Goal: Task Accomplishment & Management: Use online tool/utility

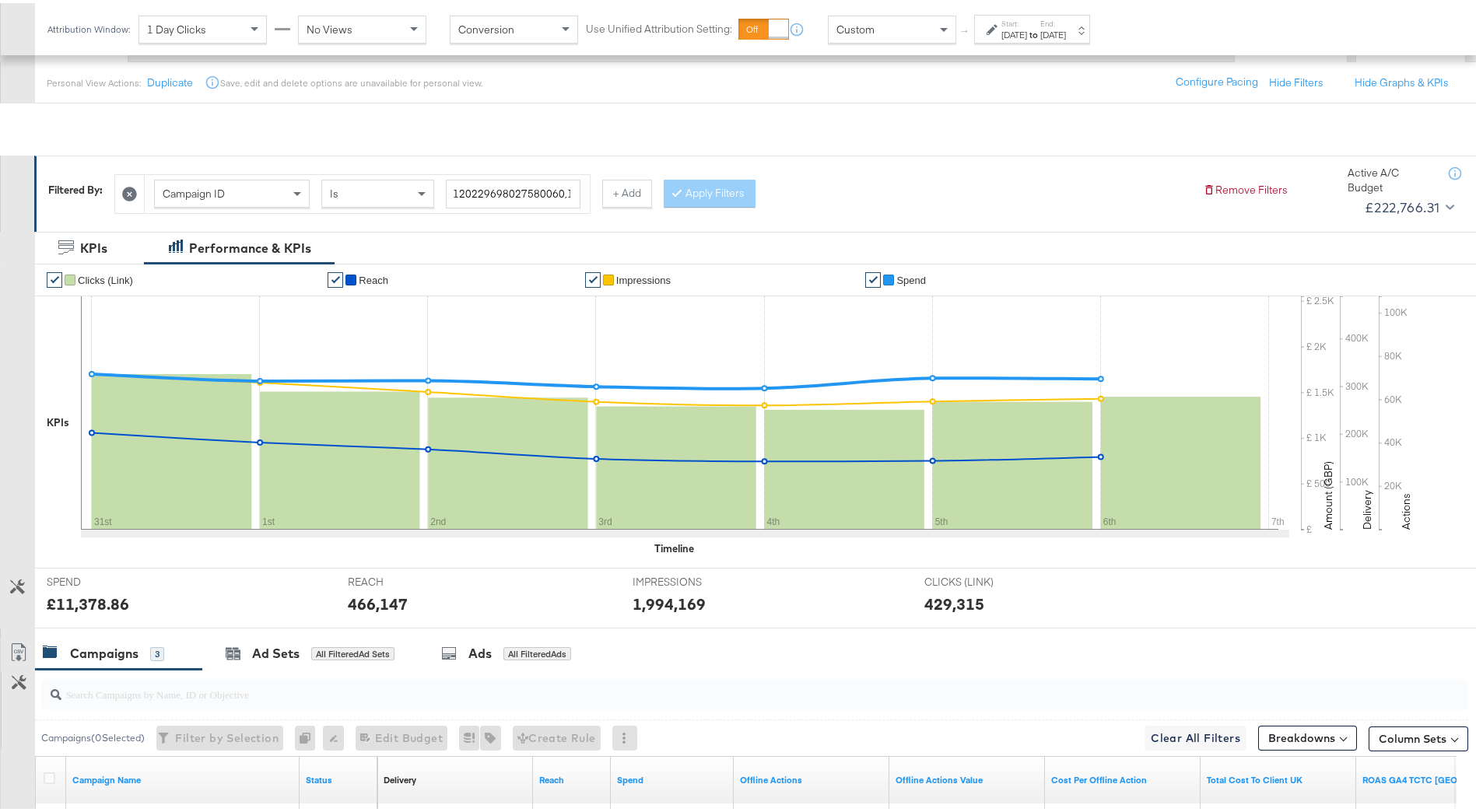
scroll to position [323, 0]
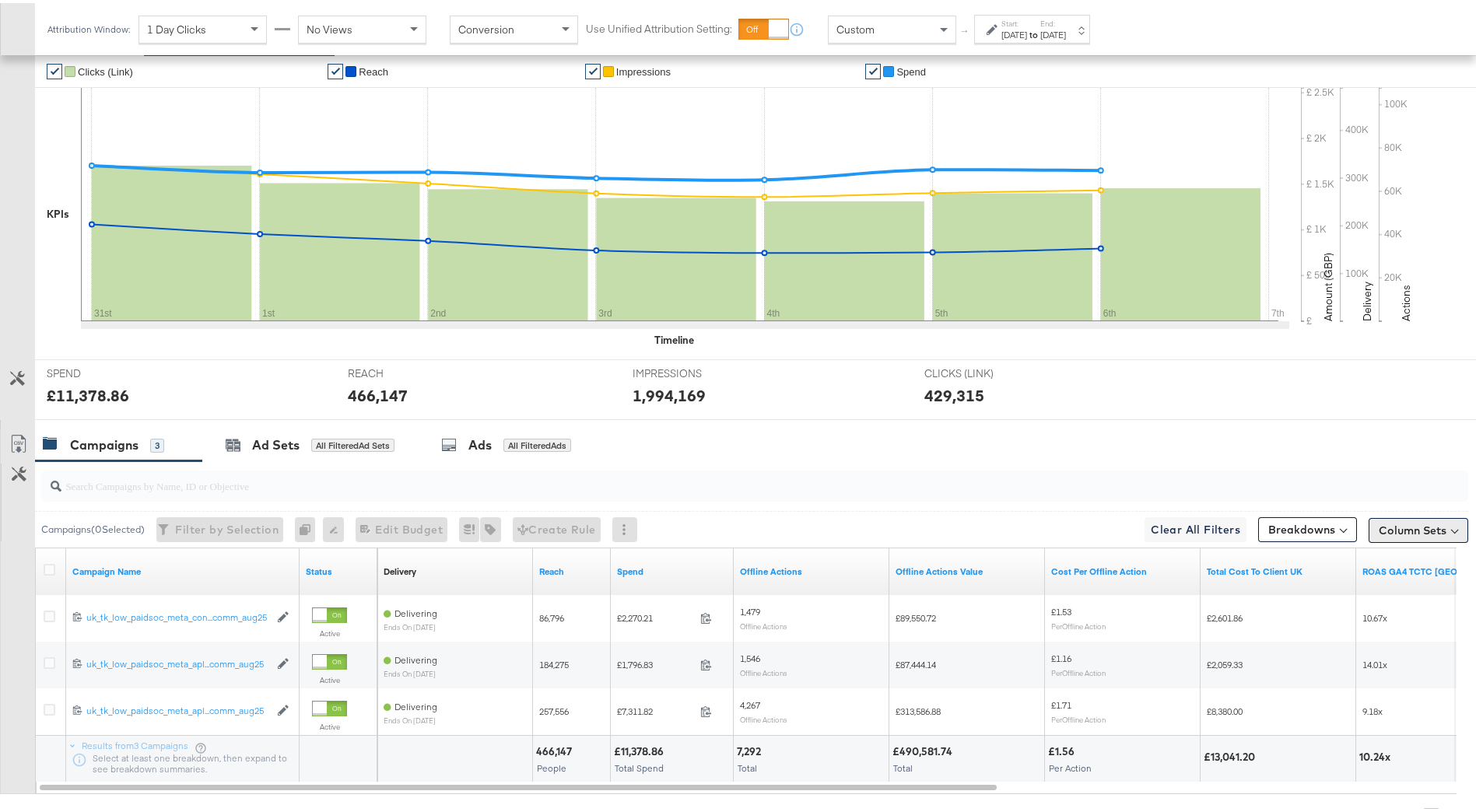
click at [1429, 523] on button "Column Sets" at bounding box center [1417, 527] width 99 height 25
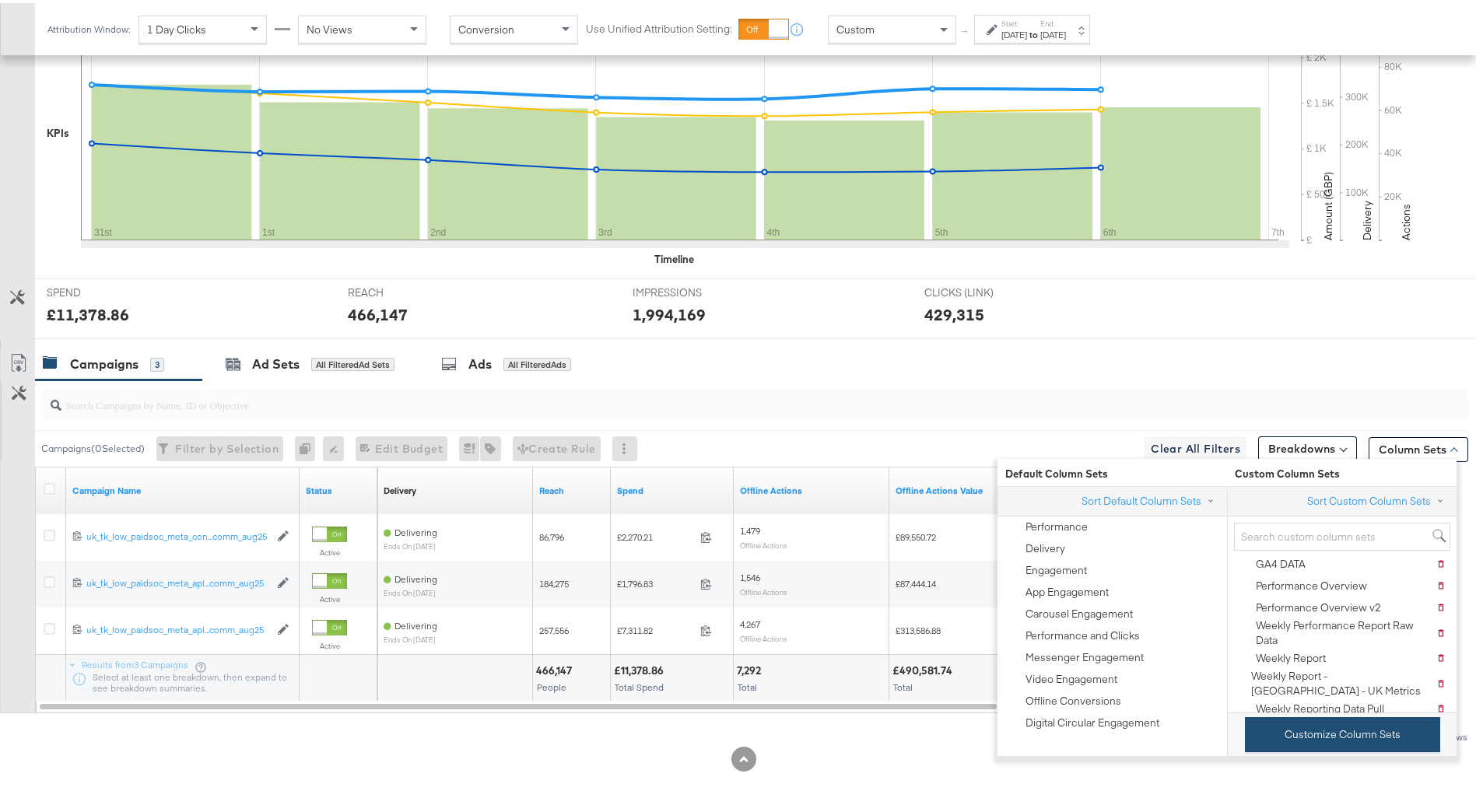
scroll to position [75, 0]
click at [1380, 735] on button "Customize Column Sets" at bounding box center [1342, 731] width 195 height 35
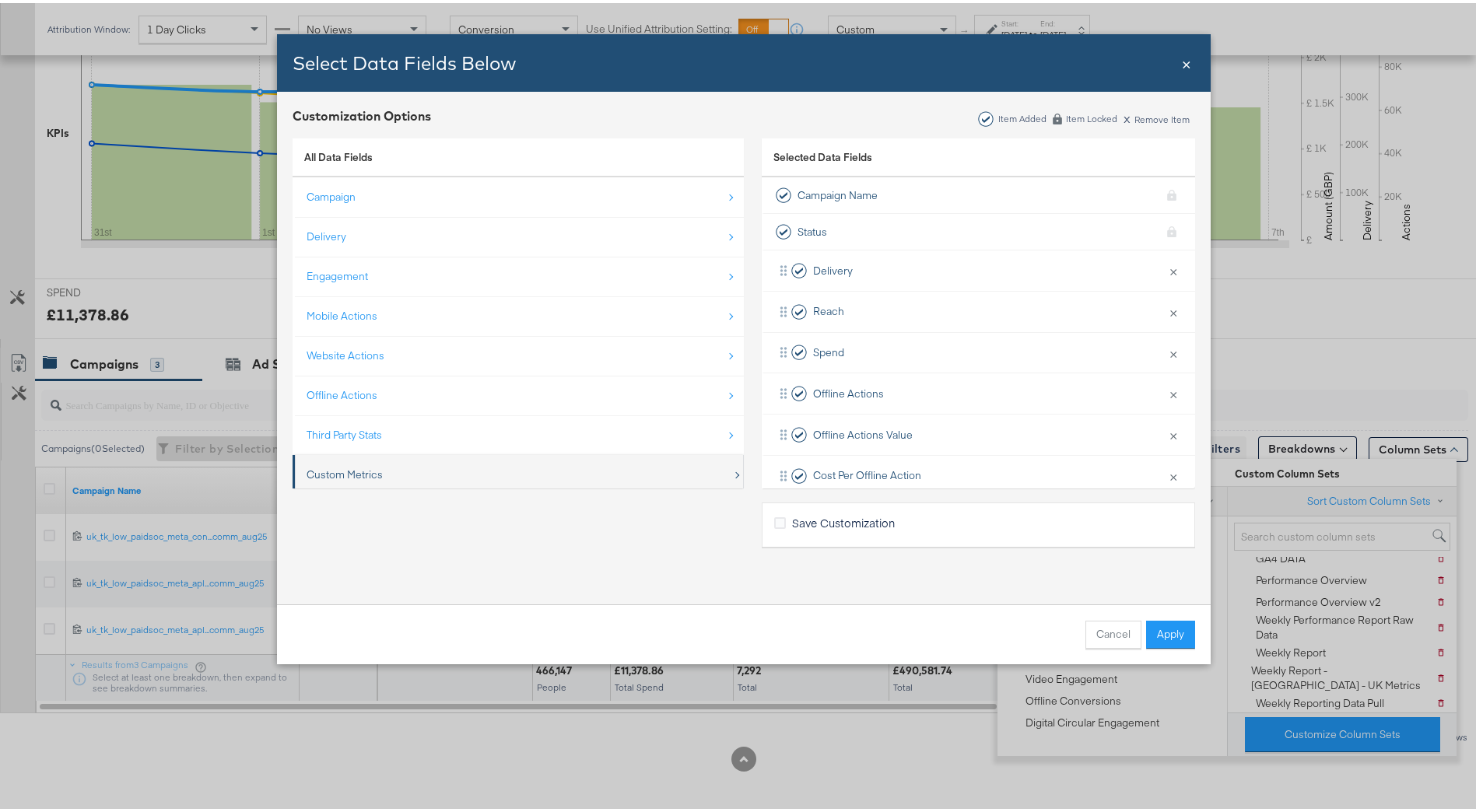
click at [481, 470] on div "Custom Metrics" at bounding box center [519, 472] width 426 height 32
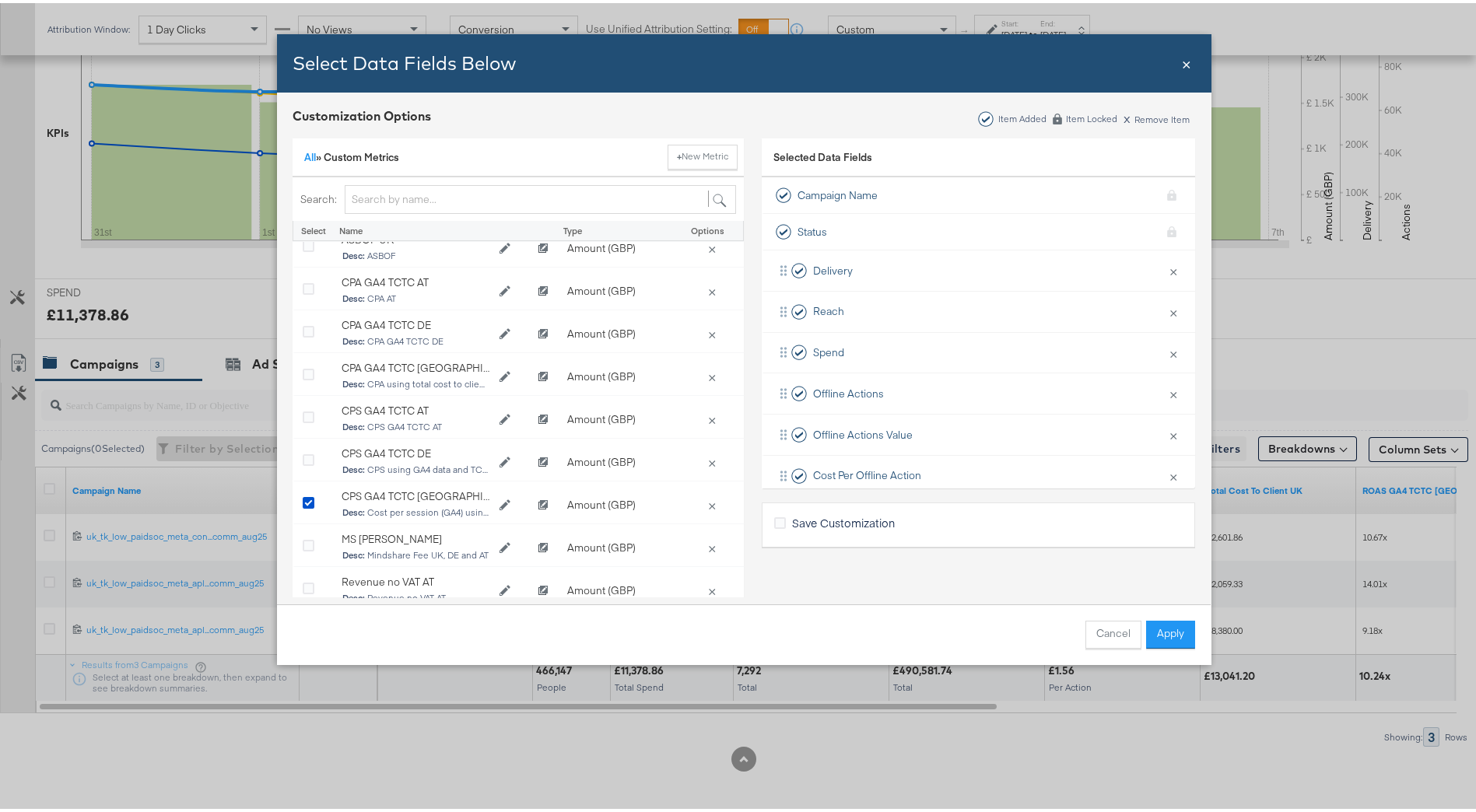
scroll to position [155, 0]
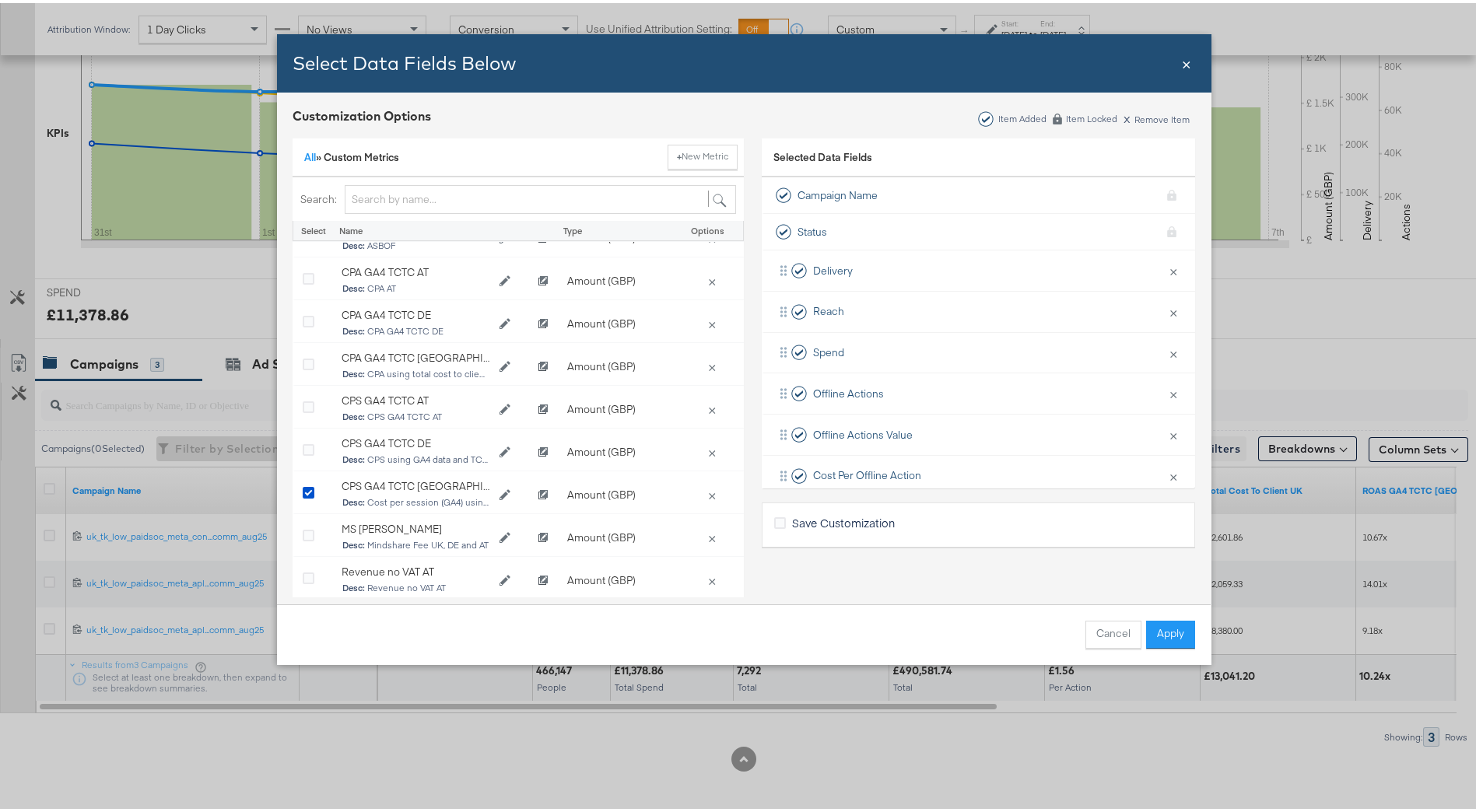
click at [1183, 59] on span "×" at bounding box center [1185, 59] width 9 height 21
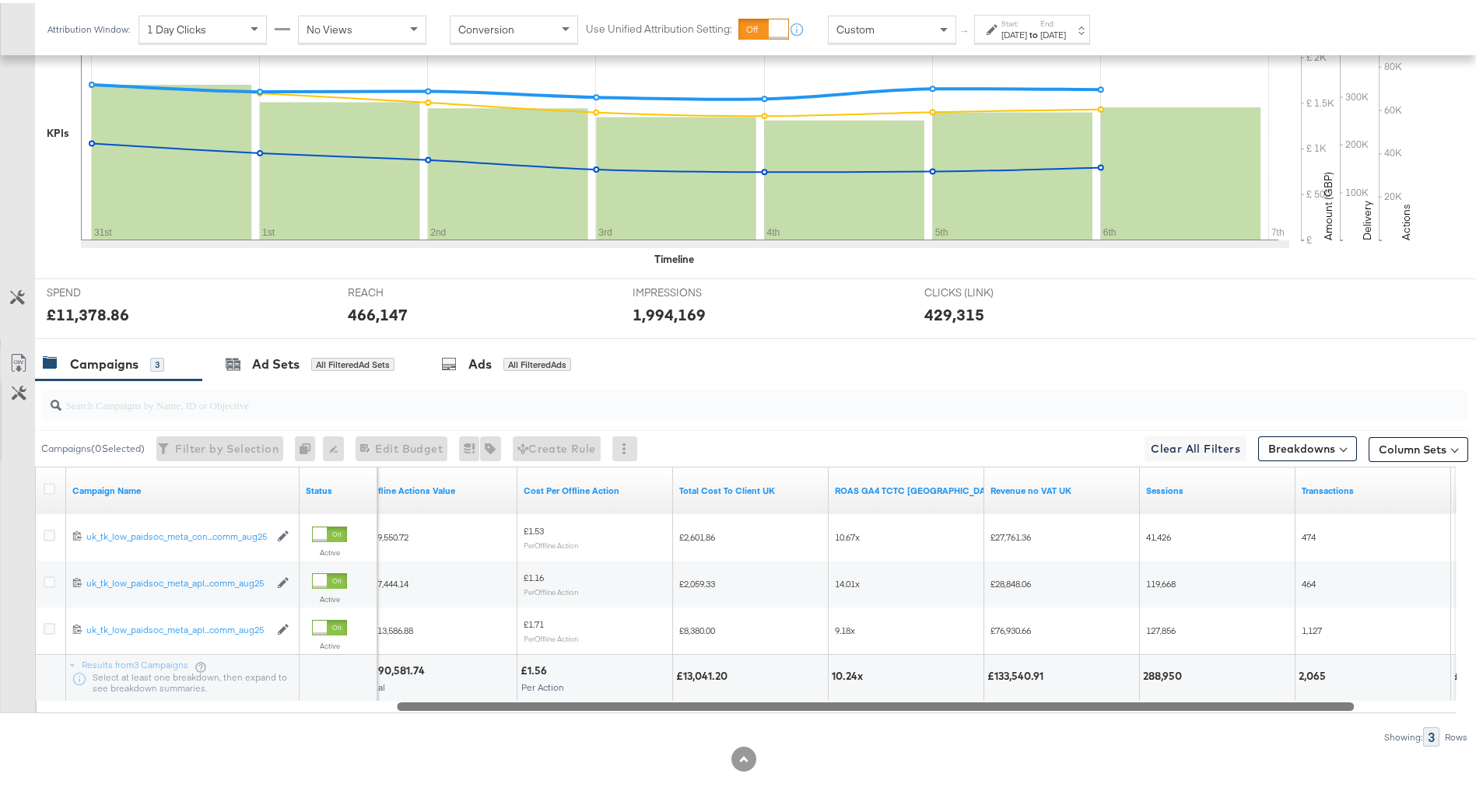
drag, startPoint x: 1035, startPoint y: 709, endPoint x: 1283, endPoint y: 704, distance: 248.1
click at [1283, 704] on div at bounding box center [875, 702] width 957 height 13
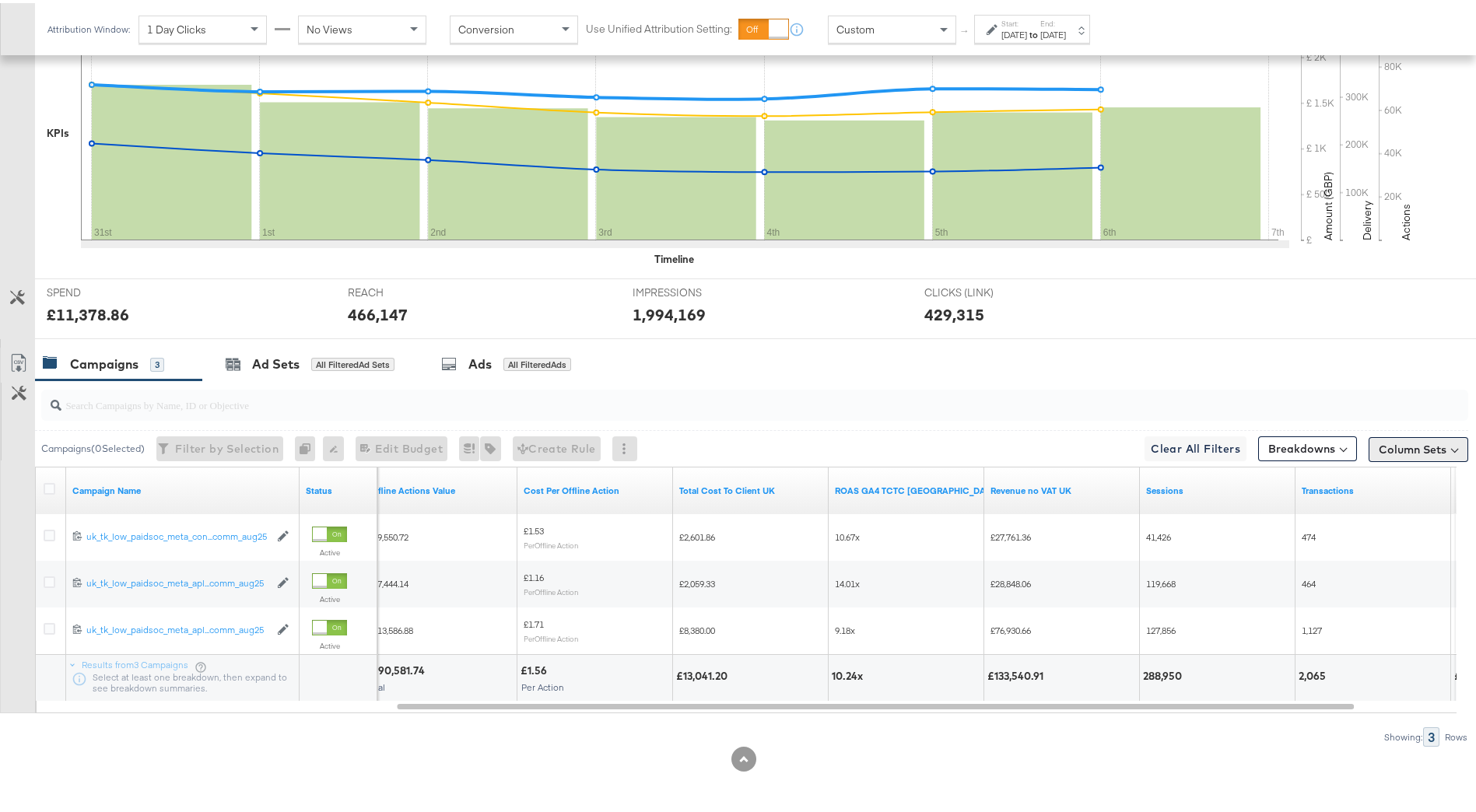
drag, startPoint x: 1380, startPoint y: 453, endPoint x: 1359, endPoint y: 455, distance: 21.1
click at [1372, 453] on button "Column Sets" at bounding box center [1417, 446] width 99 height 25
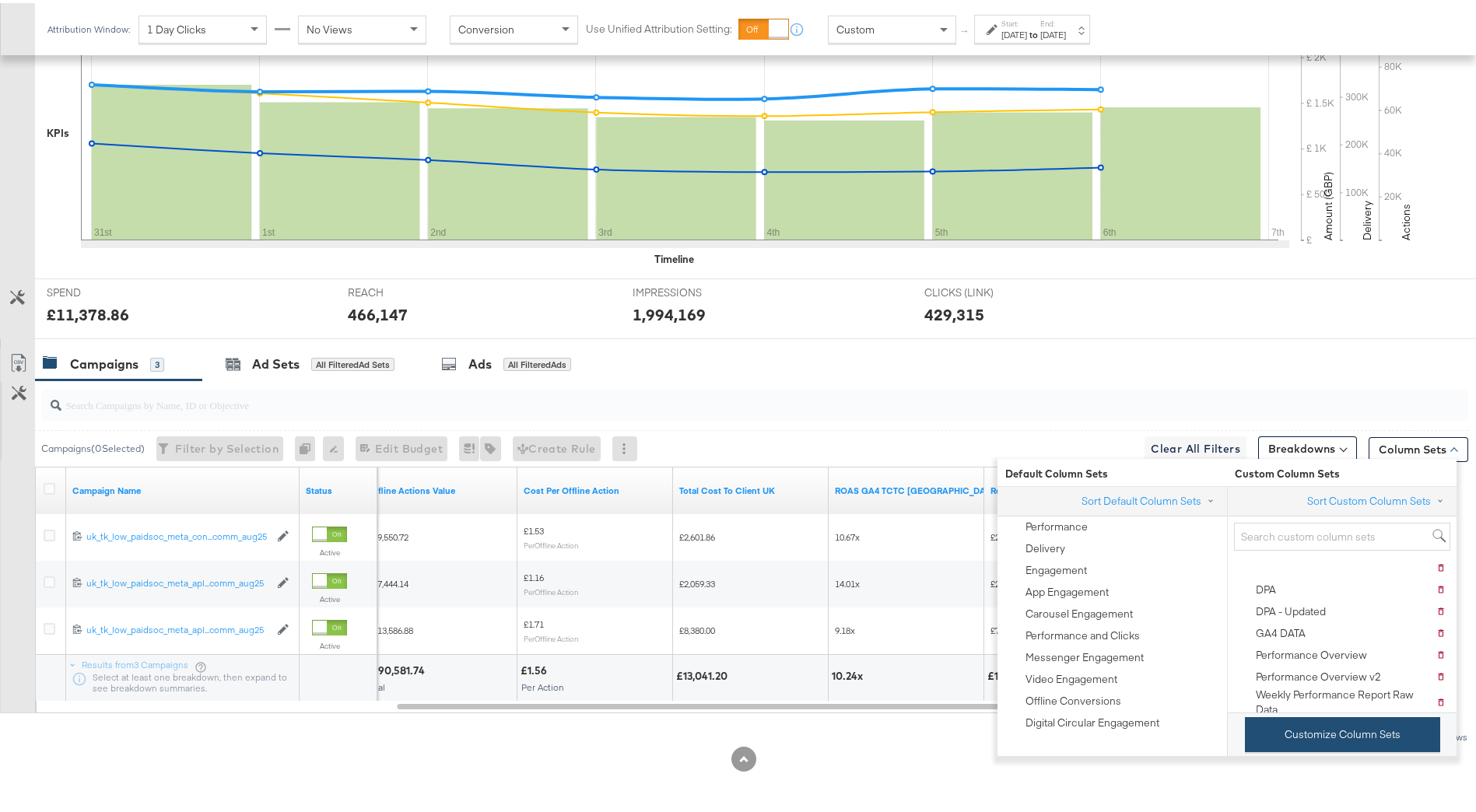
click at [1312, 721] on button "Customize Column Sets" at bounding box center [1342, 731] width 195 height 35
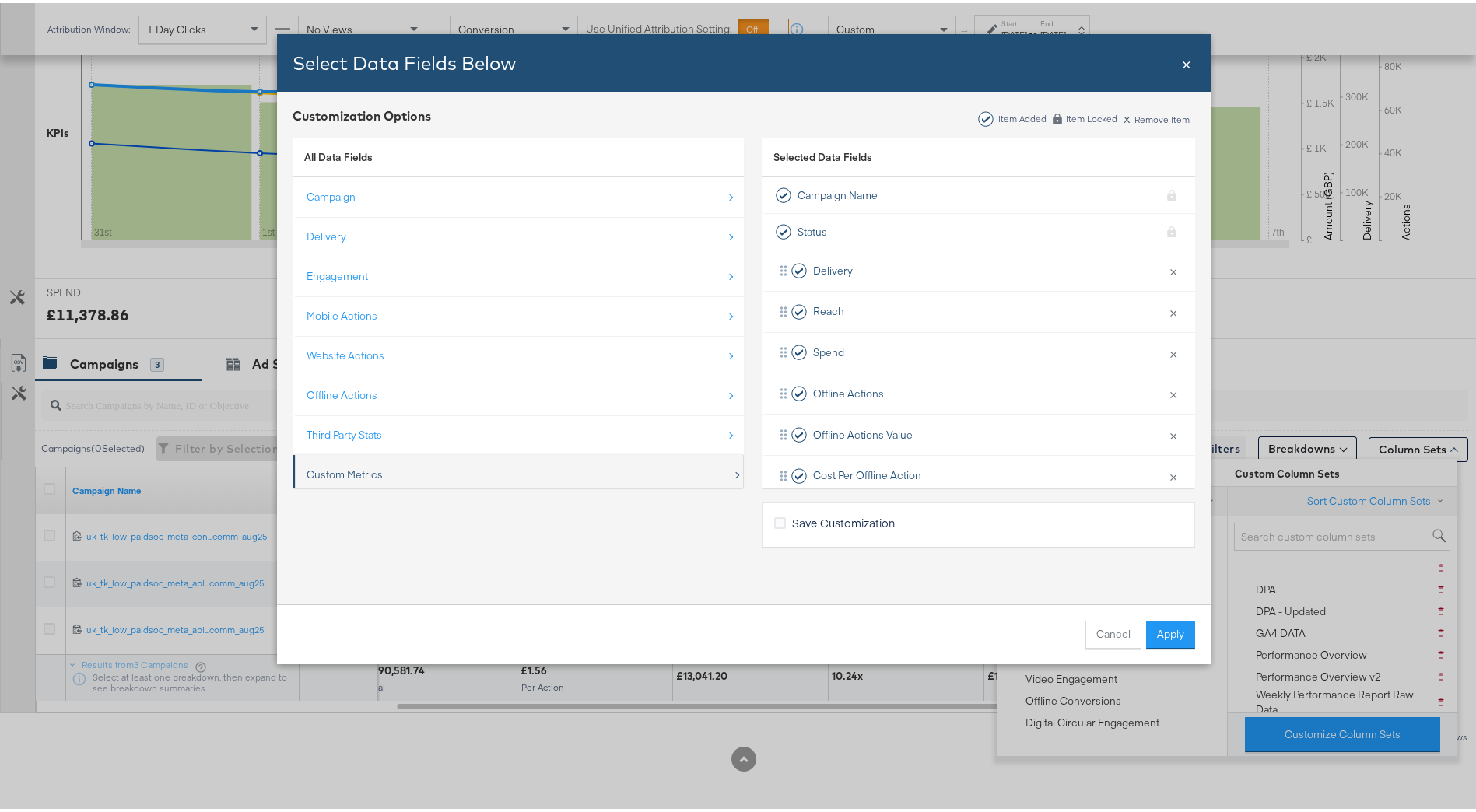
click at [475, 465] on div "Custom Metrics" at bounding box center [519, 472] width 426 height 32
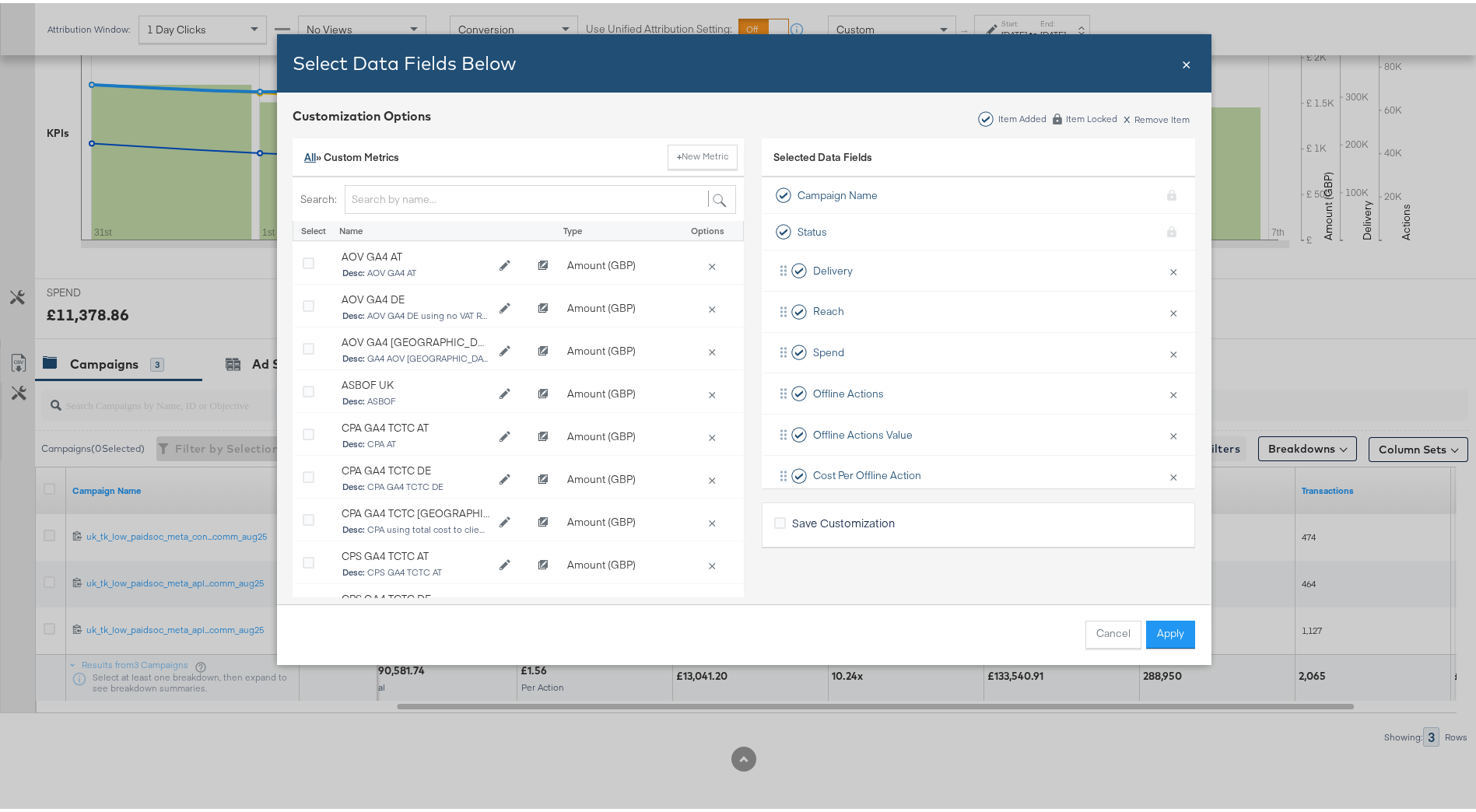
click at [309, 155] on link "All" at bounding box center [310, 154] width 12 height 14
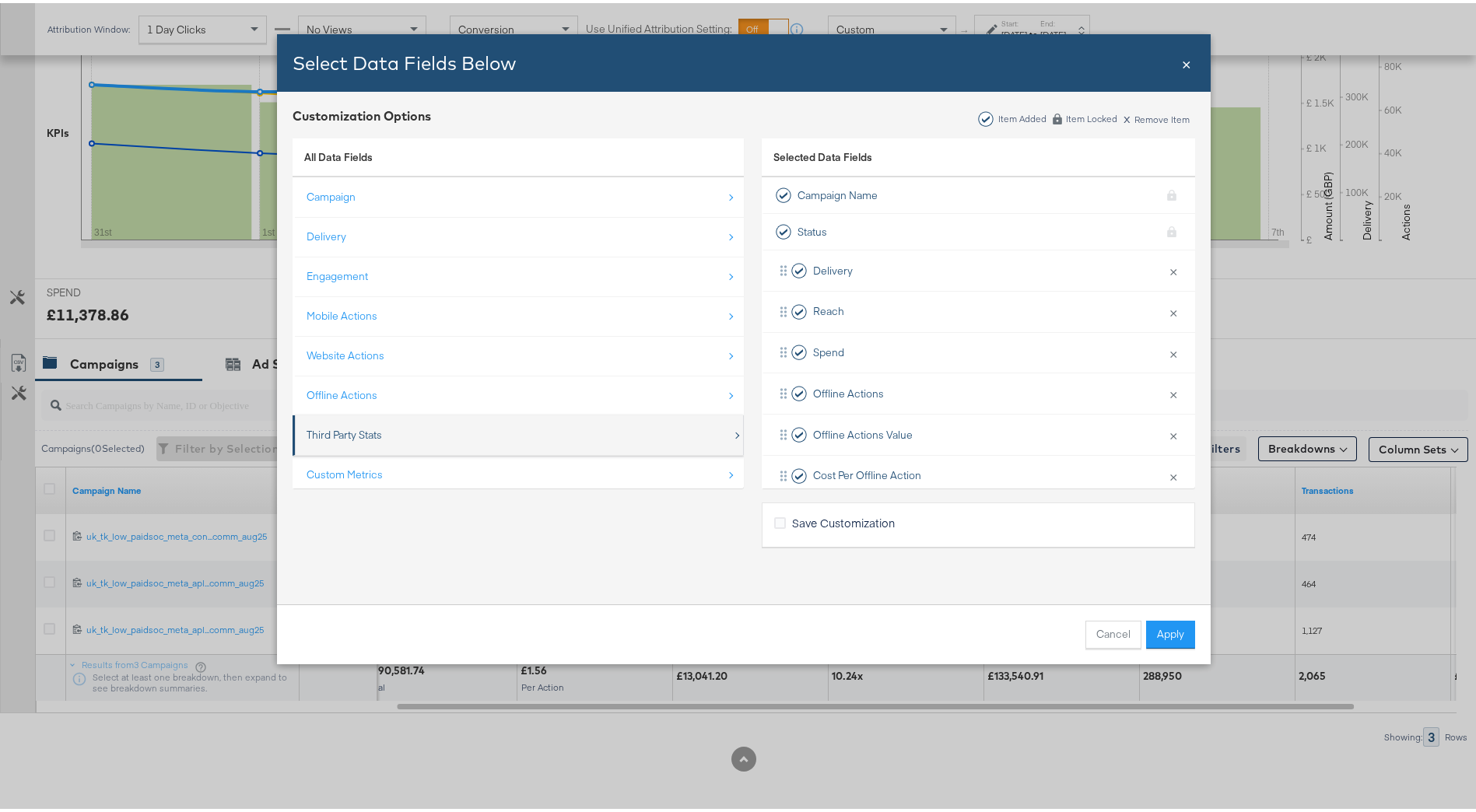
click at [395, 426] on div "Third Party Stats" at bounding box center [519, 432] width 426 height 32
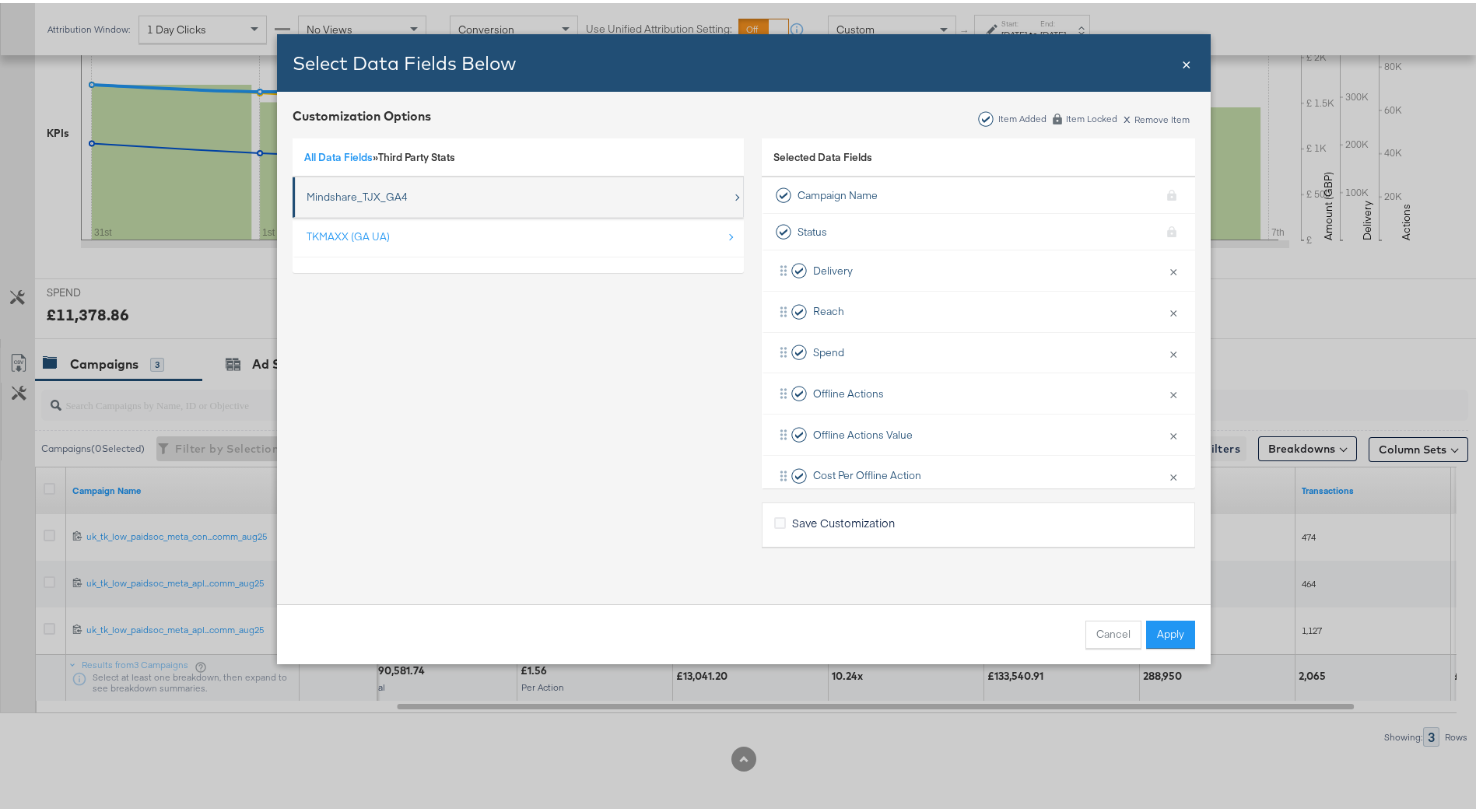
click at [428, 206] on div "Mindshare_TJX_GA4" at bounding box center [519, 194] width 426 height 32
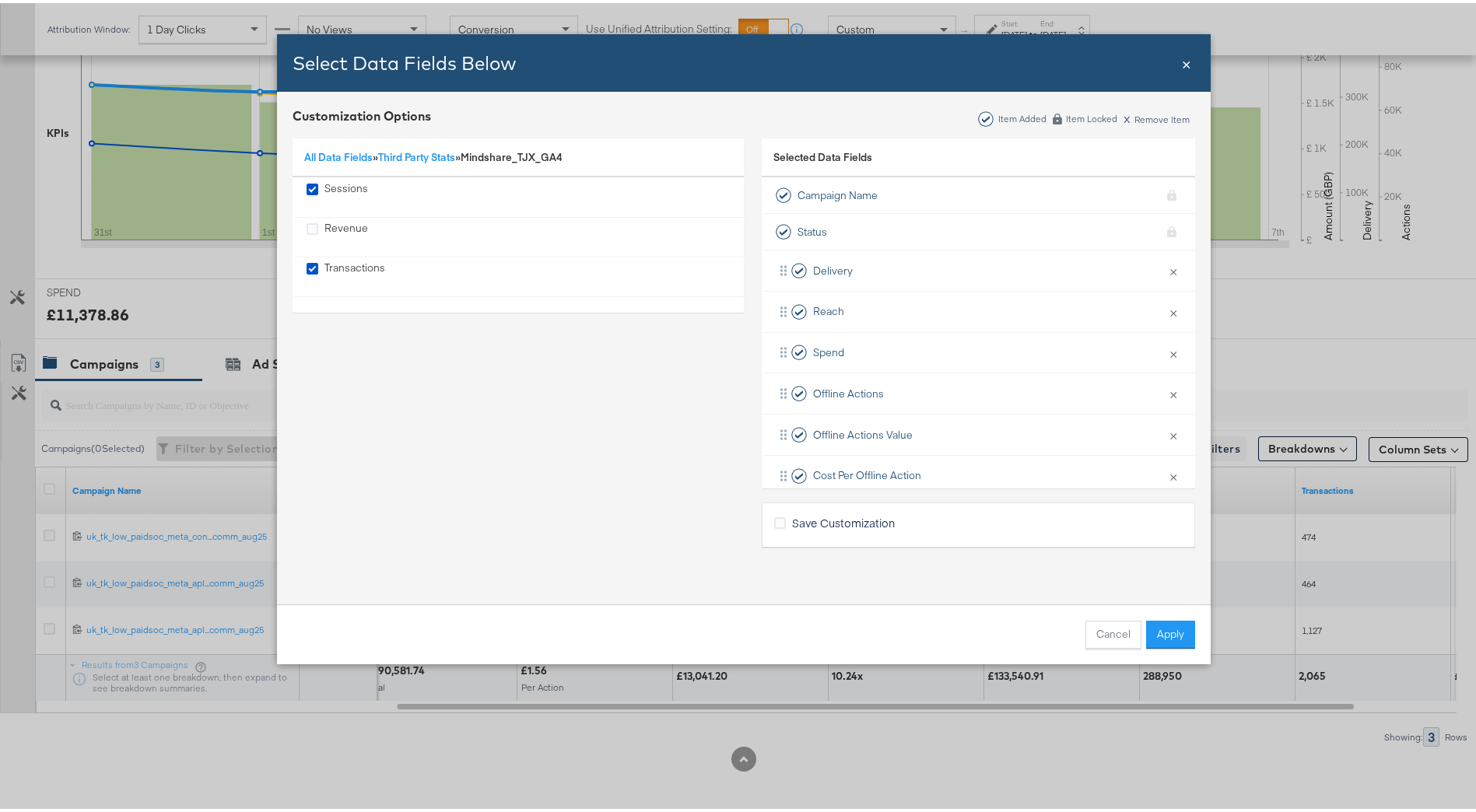
click at [1181, 66] on span "×" at bounding box center [1185, 59] width 9 height 21
